Goal: Task Accomplishment & Management: Complete application form

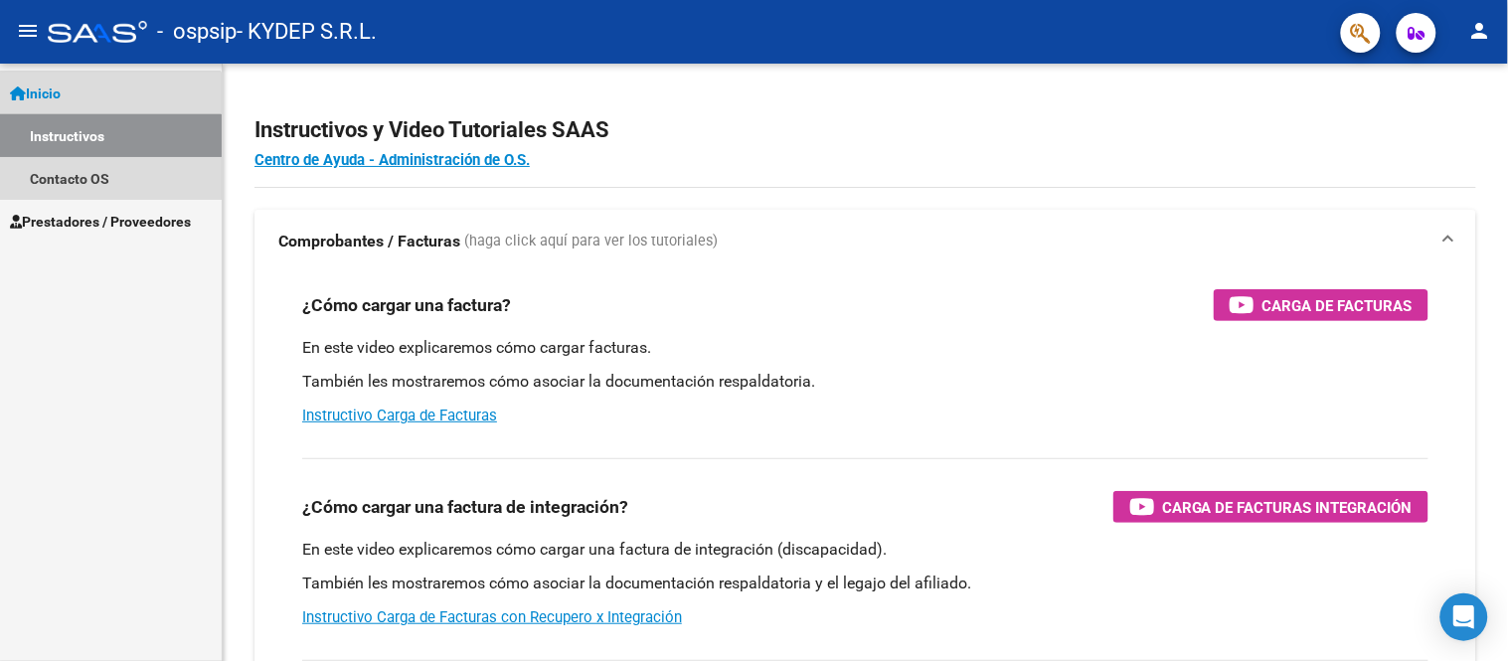
click at [100, 146] on link "Instructivos" at bounding box center [111, 135] width 222 height 43
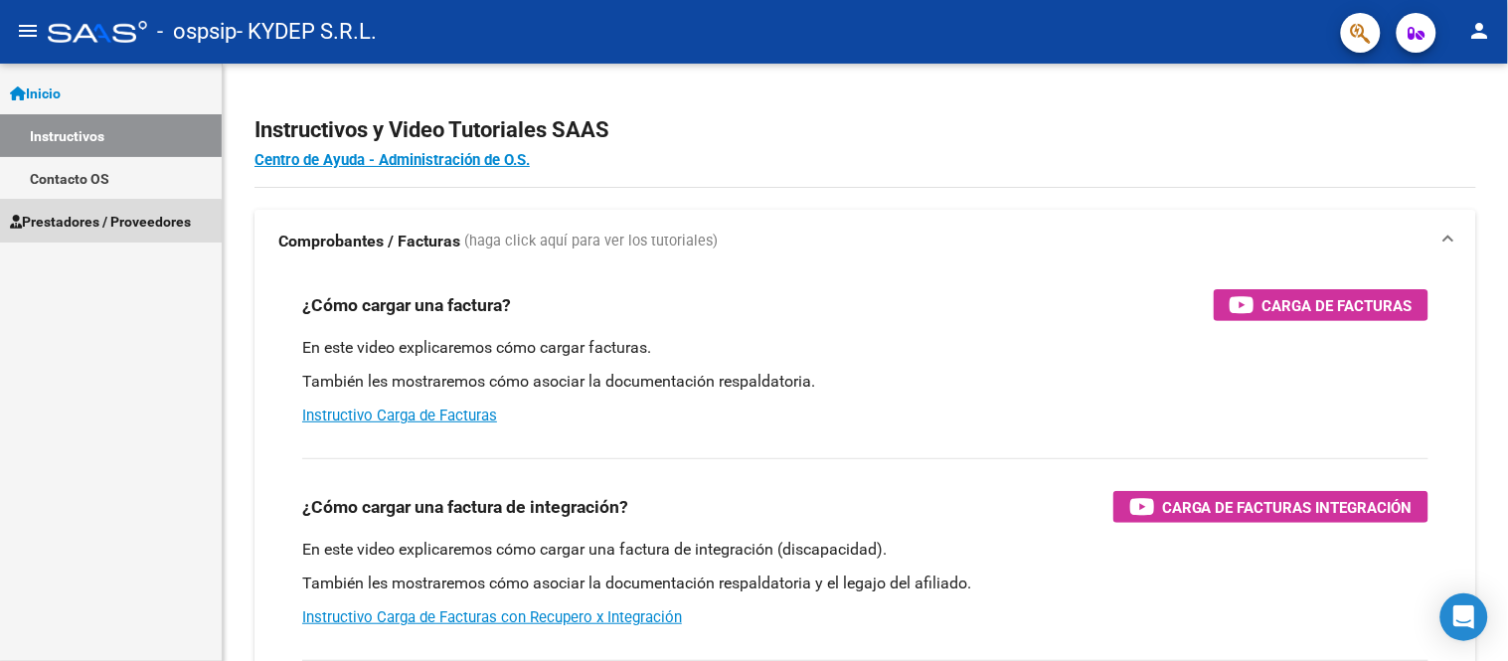
click at [110, 226] on span "Prestadores / Proveedores" at bounding box center [100, 222] width 181 height 22
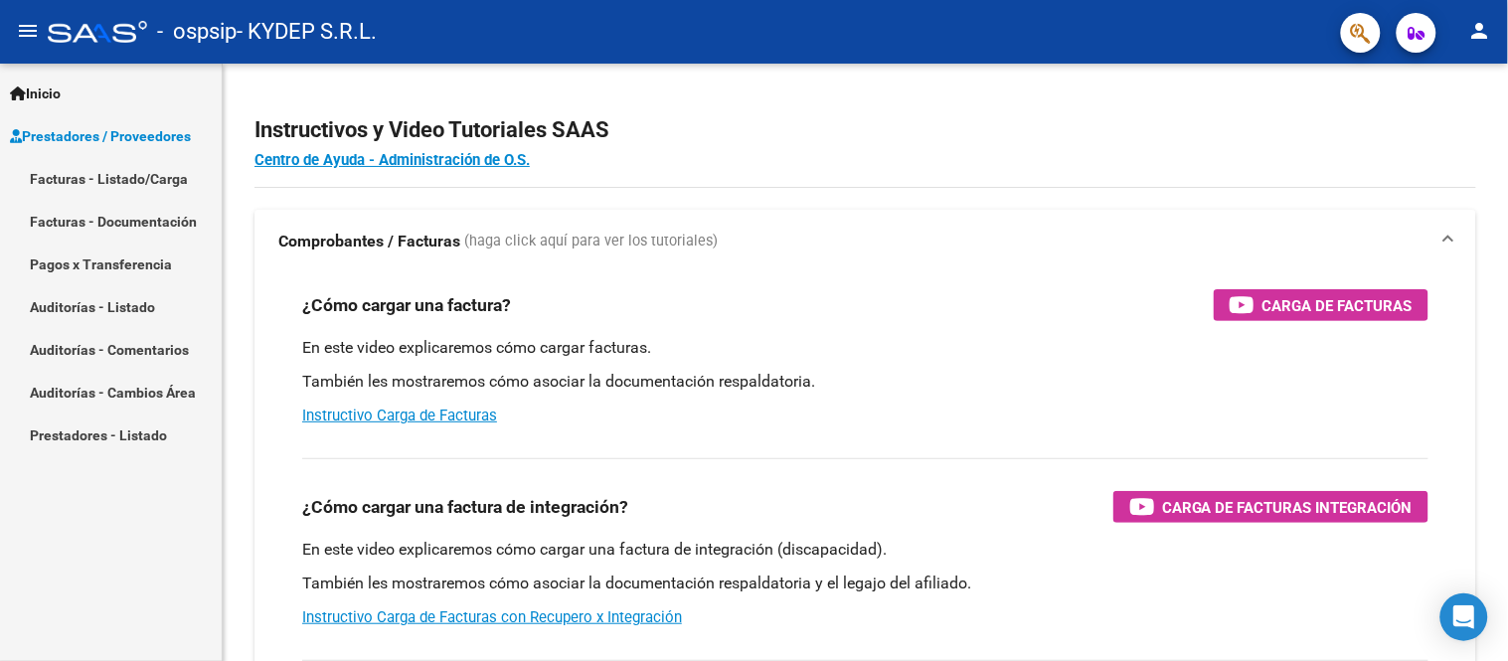
click at [122, 186] on link "Facturas - Listado/Carga" at bounding box center [111, 178] width 222 height 43
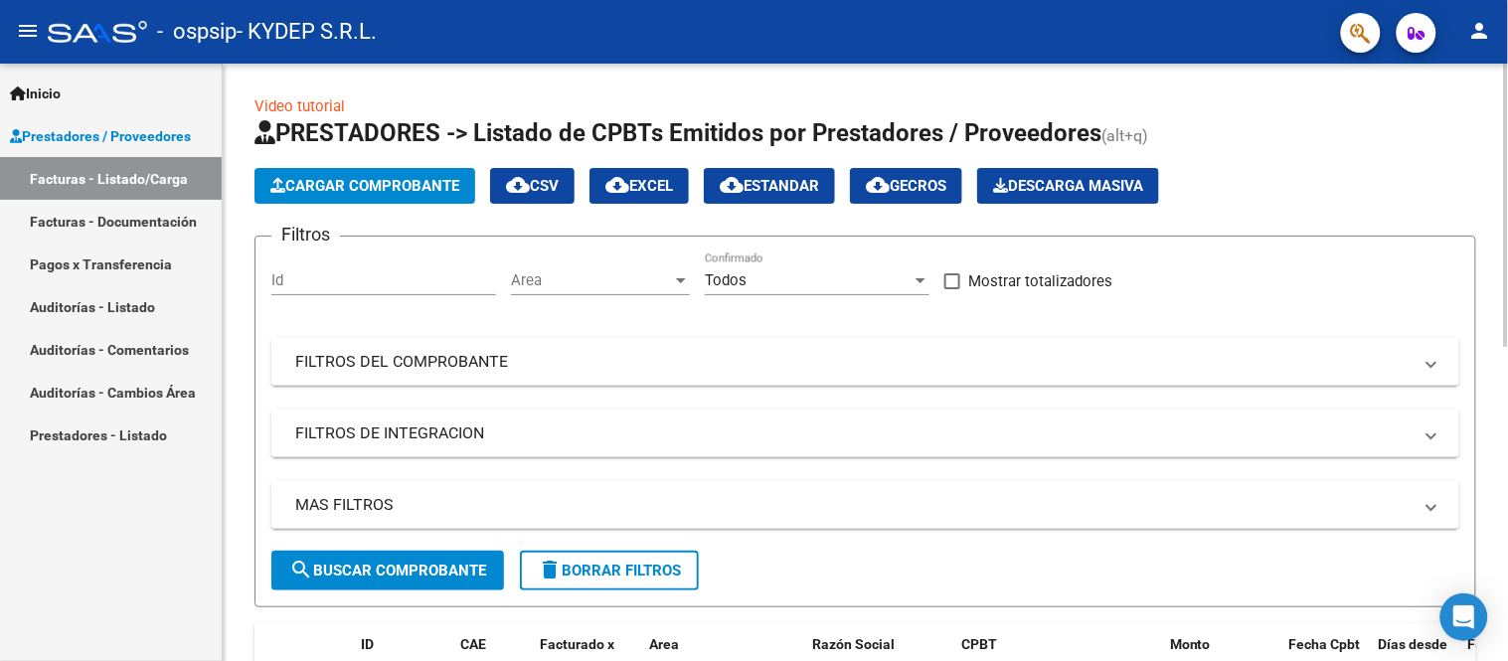
click at [334, 185] on span "Cargar Comprobante" at bounding box center [364, 186] width 189 height 18
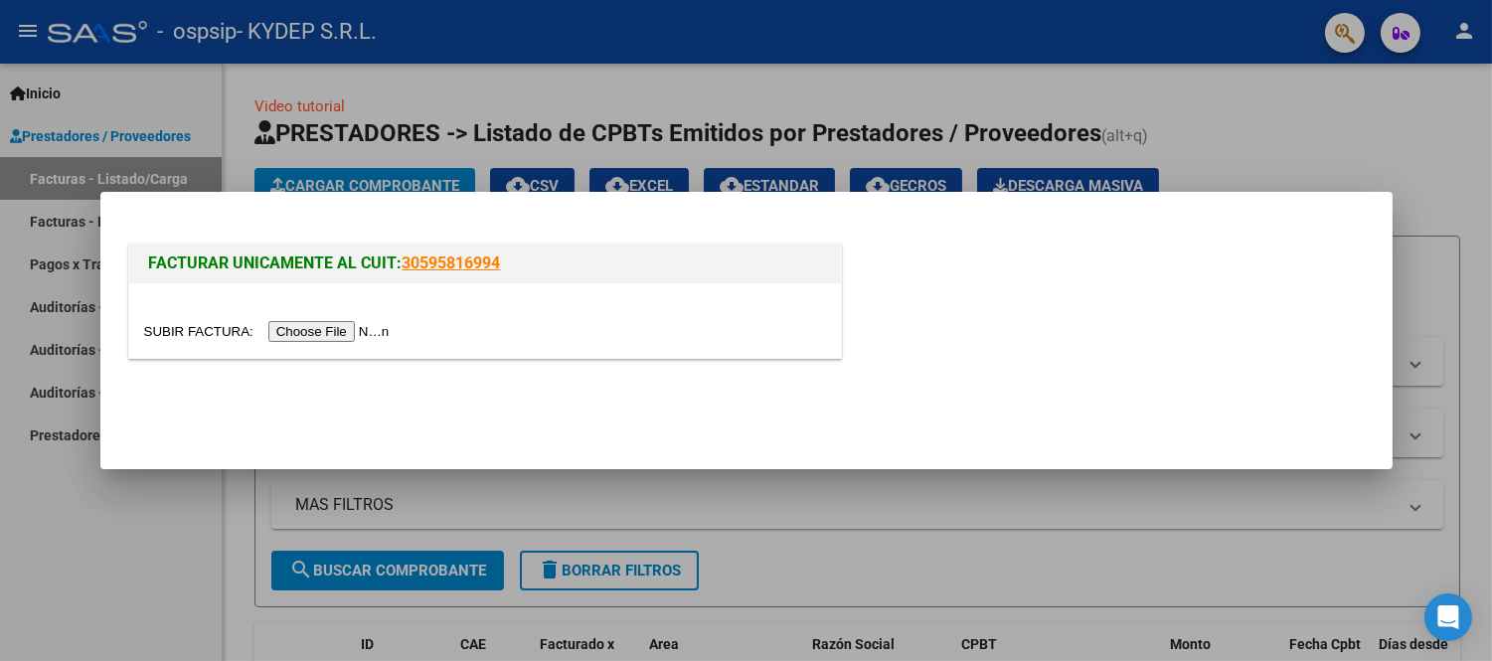
click at [355, 324] on input "file" at bounding box center [269, 331] width 251 height 21
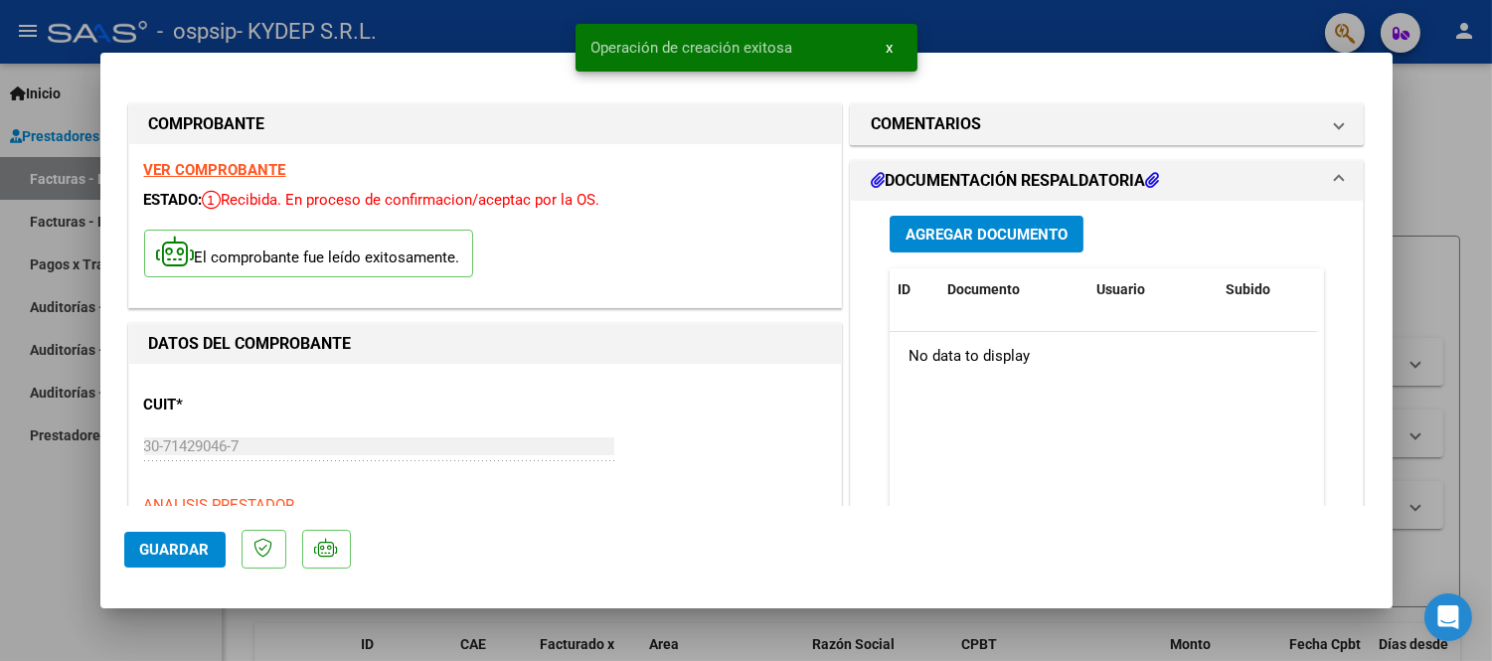
click at [951, 231] on span "Agregar Documento" at bounding box center [987, 235] width 162 height 18
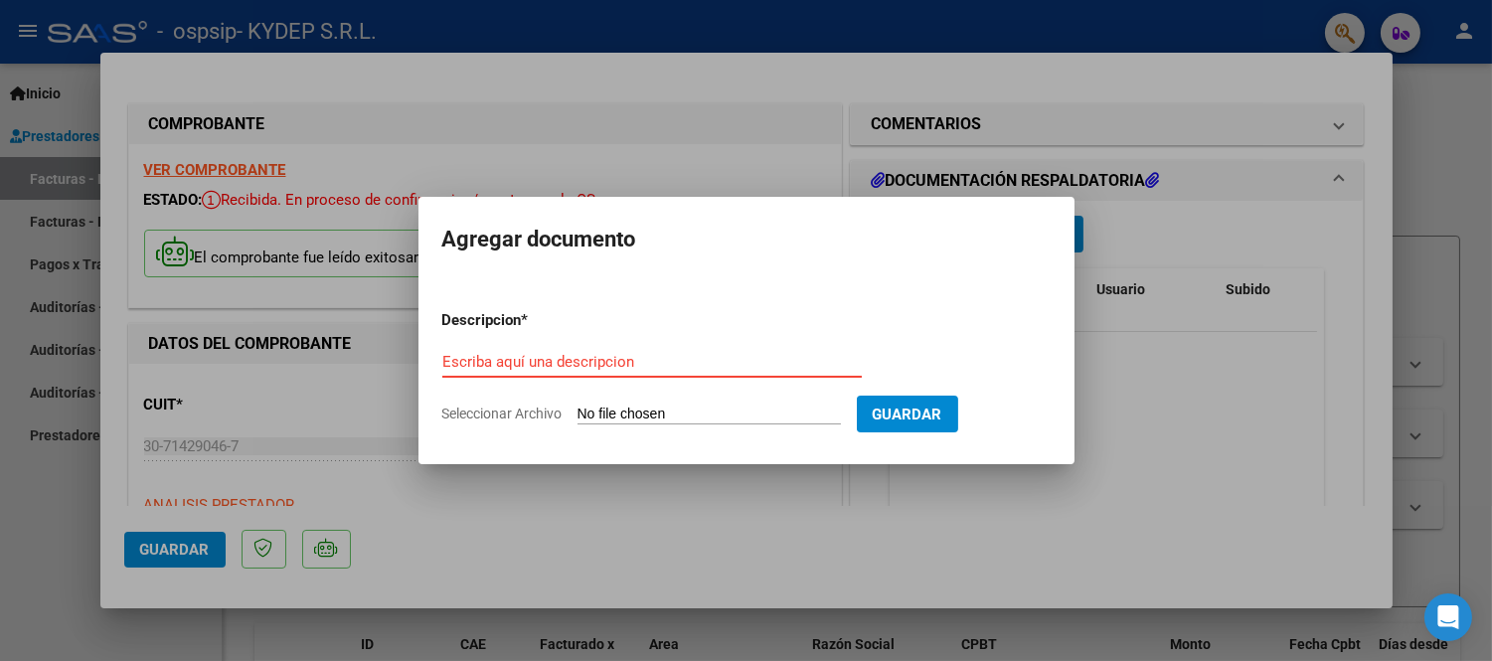
click at [747, 361] on input "Escriba aquí una descripcion" at bounding box center [651, 362] width 419 height 18
type input "EXCEL"
click at [701, 398] on form "Descripcion * EXCEL Escriba aquí una descripcion Seleccionar Archivo Guardar" at bounding box center [746, 366] width 608 height 145
click at [699, 412] on input "Seleccionar Archivo" at bounding box center [709, 415] width 263 height 19
type input "C:\fakepath\TT DIFERENCIA.xlsx"
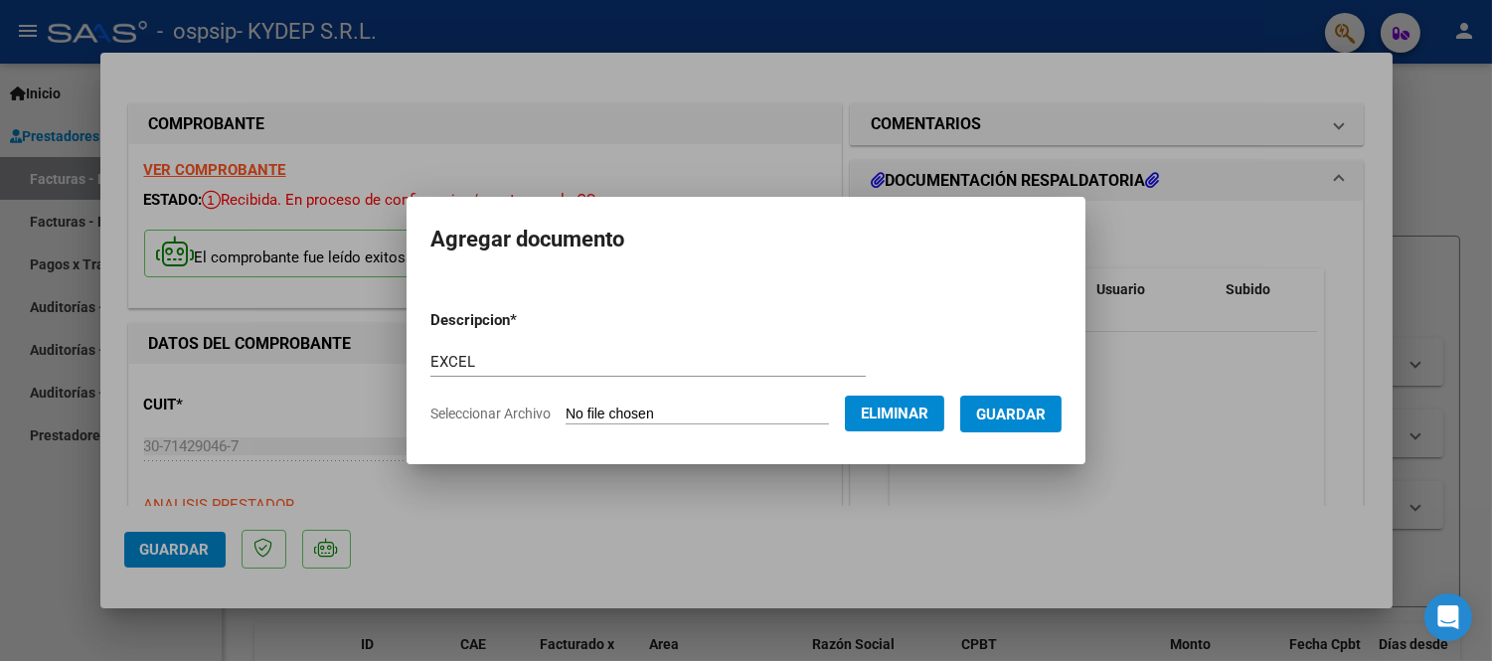
click at [1028, 415] on span "Guardar" at bounding box center [1011, 415] width 70 height 18
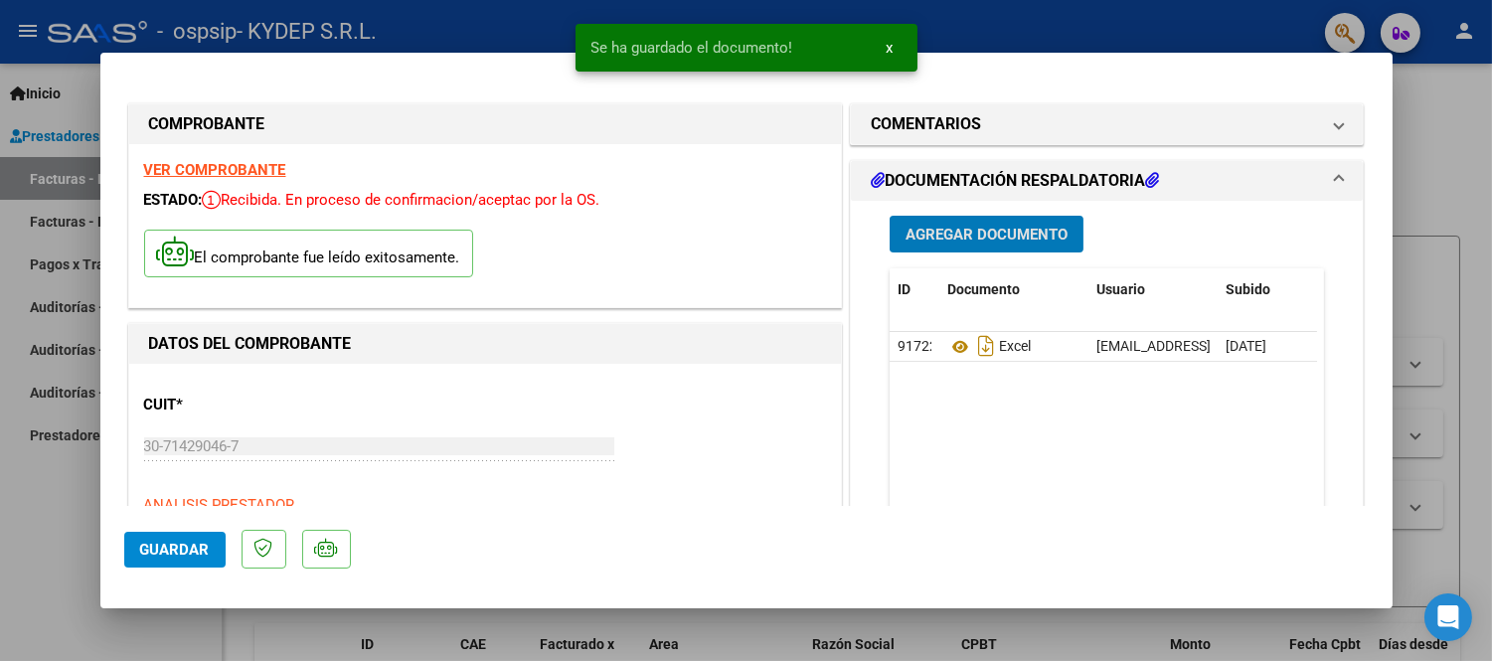
click at [995, 230] on span "Agregar Documento" at bounding box center [987, 235] width 162 height 18
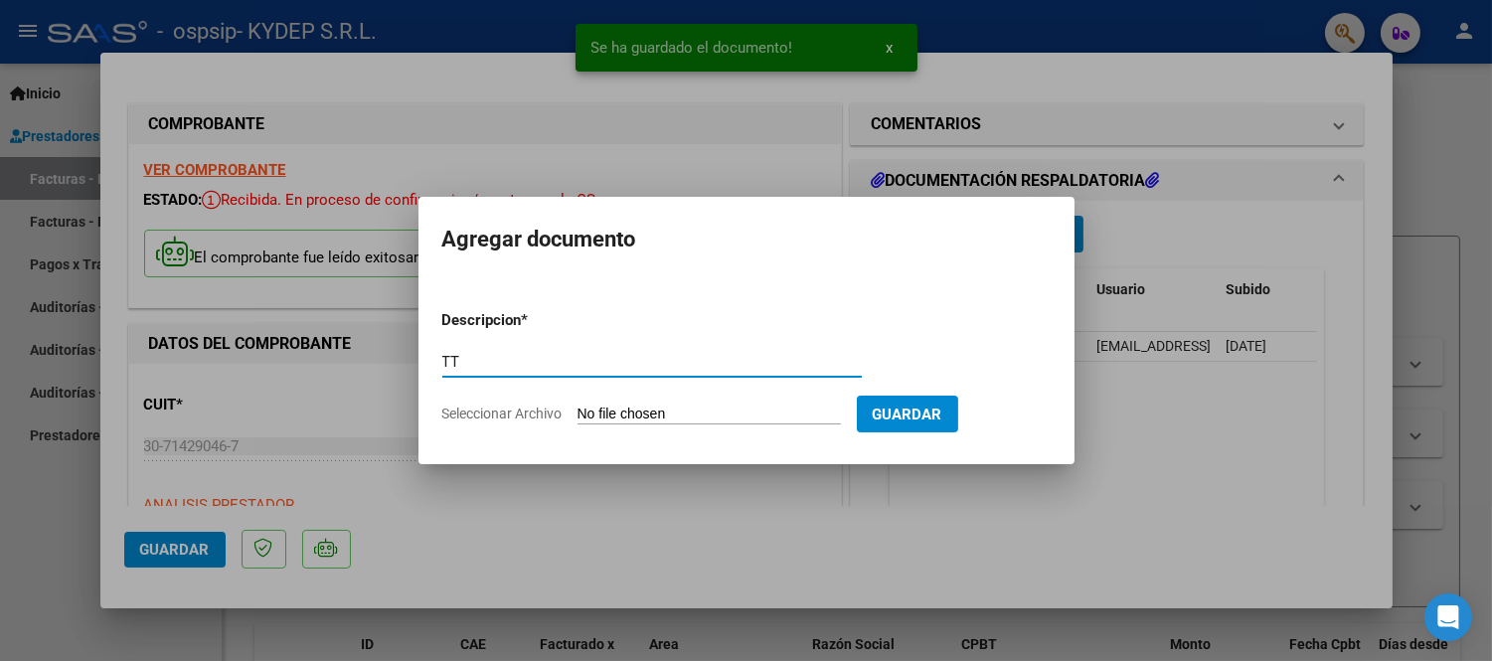
type input "TT"
click at [598, 421] on input "Seleccionar Archivo" at bounding box center [709, 415] width 263 height 19
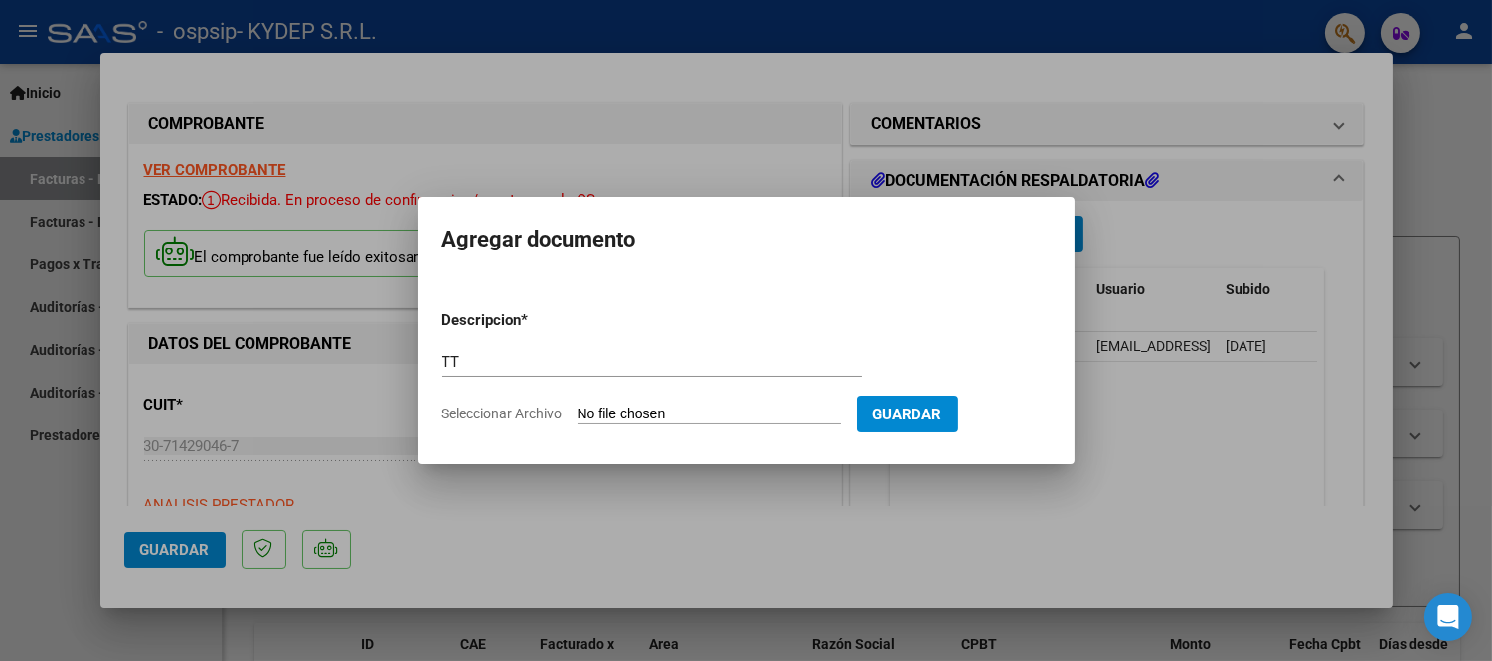
type input "C:\fakepath\tt diferencia.pdf"
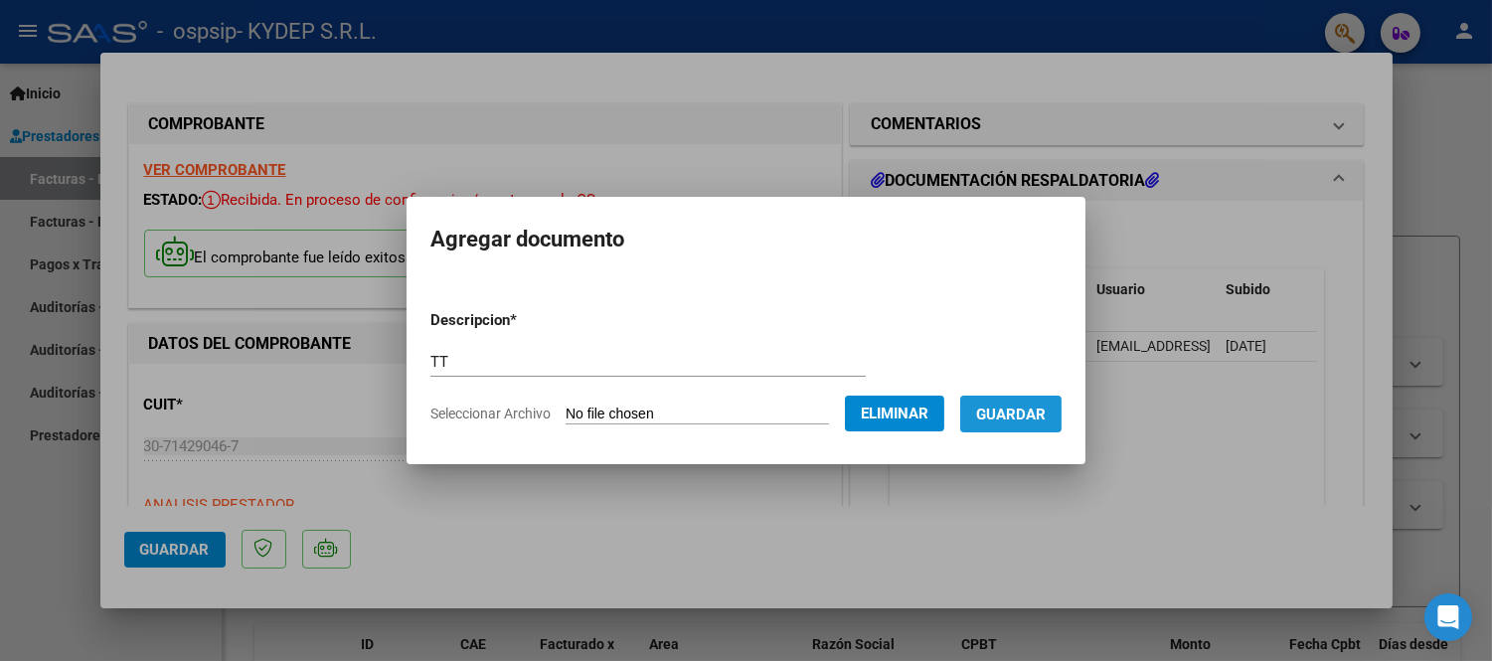
click at [1028, 418] on span "Guardar" at bounding box center [1011, 415] width 70 height 18
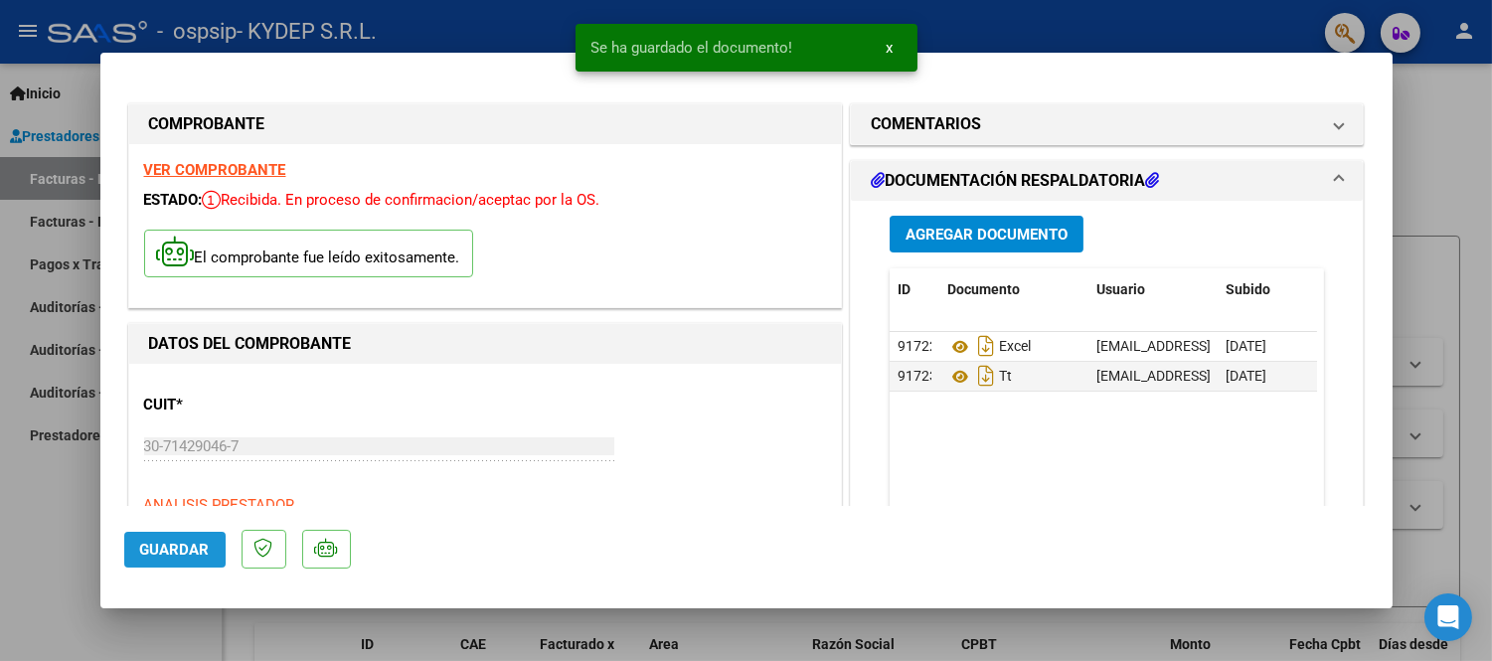
click at [182, 541] on span "Guardar" at bounding box center [175, 550] width 70 height 18
click at [183, 545] on span "Guardar" at bounding box center [175, 550] width 70 height 18
click at [1429, 322] on div at bounding box center [746, 330] width 1492 height 661
type input "$ 0,00"
